Goal: Task Accomplishment & Management: Manage account settings

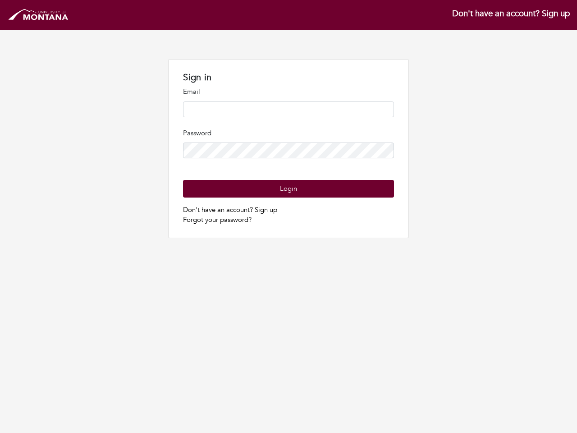
click at [289, 133] on p "Password" at bounding box center [288, 133] width 211 height 10
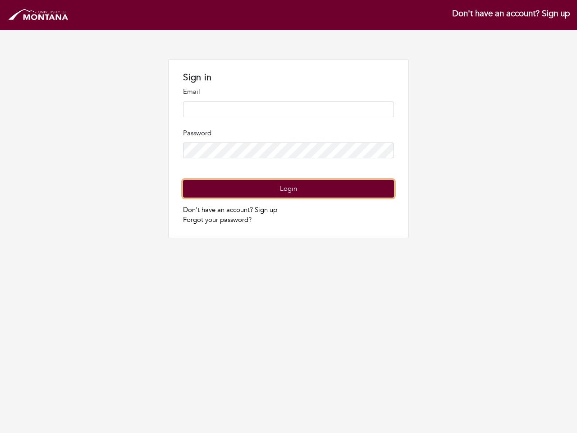
click at [288, 188] on button "Login" at bounding box center [288, 189] width 211 height 18
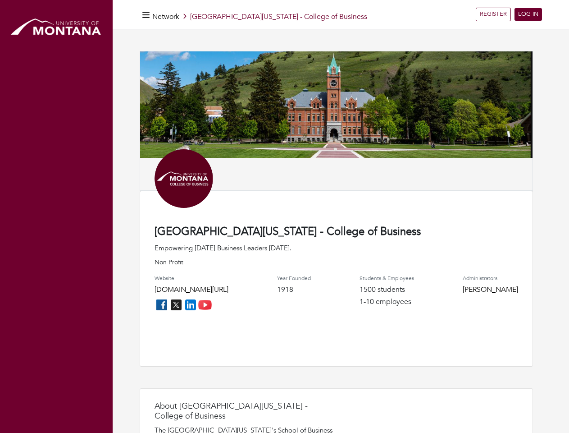
click at [284, 216] on div "[GEOGRAPHIC_DATA][US_STATE] - College of Business Empowering [DATE] Business Le…" at bounding box center [337, 279] width 394 height 176
click at [146, 14] on icon "button" at bounding box center [145, 15] width 7 height 9
